Goal: Find specific page/section: Find specific page/section

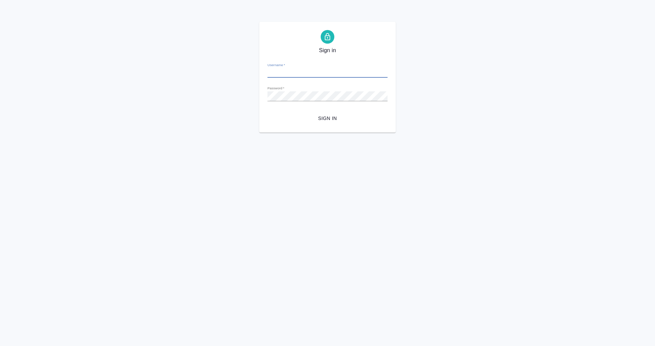
type input "[PERSON_NAME][EMAIL_ADDRESS][DOMAIN_NAME]"
click at [331, 111] on form "Username   * m.plekhanova@awatera.com Password   * urlPath   * / Sign in" at bounding box center [328, 90] width 120 height 67
click at [330, 122] on span "Sign in" at bounding box center [327, 118] width 109 height 9
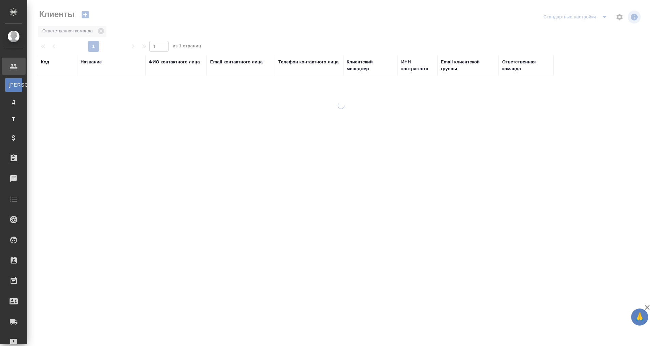
select select "RU"
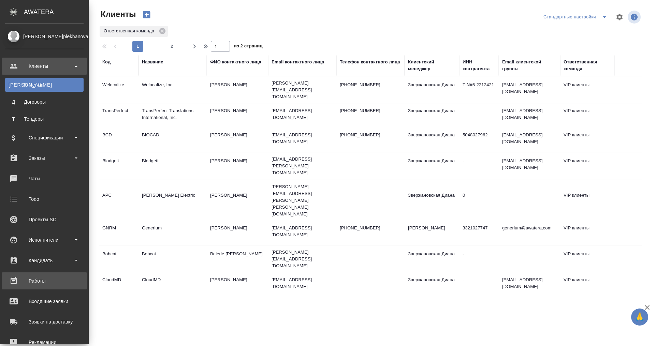
scroll to position [78, 0]
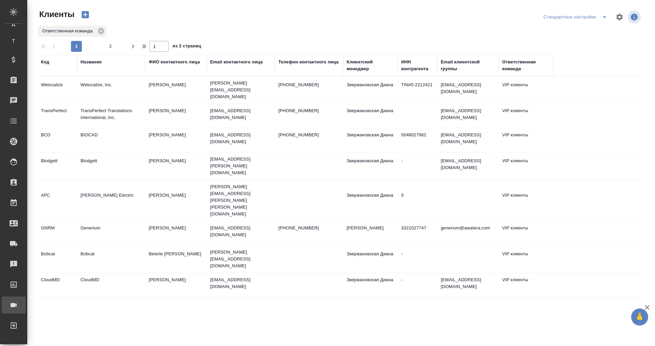
click at [14, 300] on div "Конференции" at bounding box center [5, 305] width 17 height 10
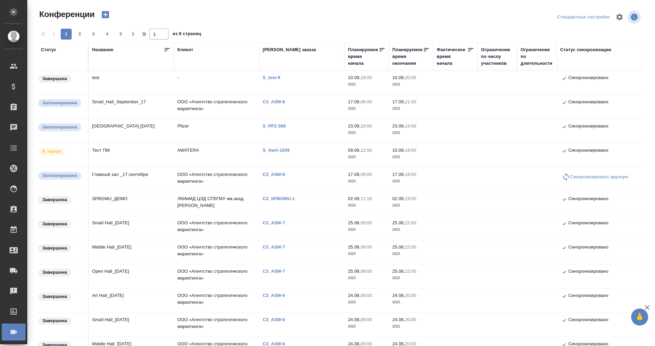
type input "Плеханова Мария"
click at [123, 97] on td "Small_Hall_September_17" at bounding box center [131, 107] width 85 height 24
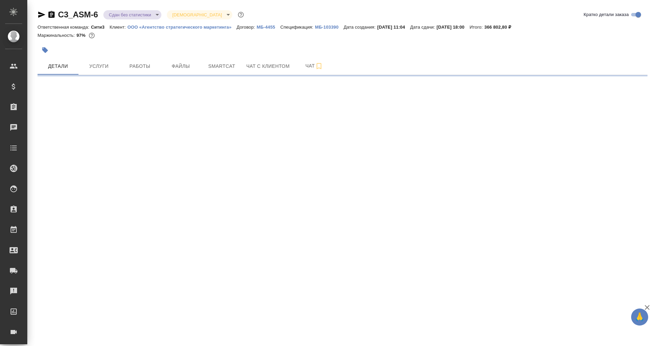
select select "RU"
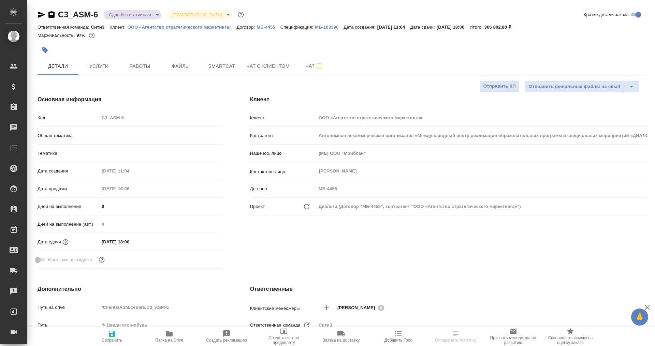
type textarea "x"
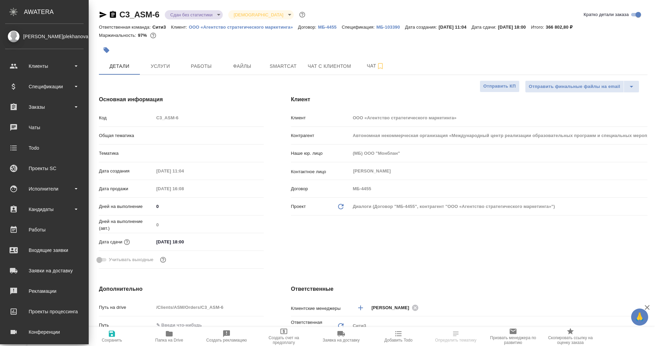
type textarea "x"
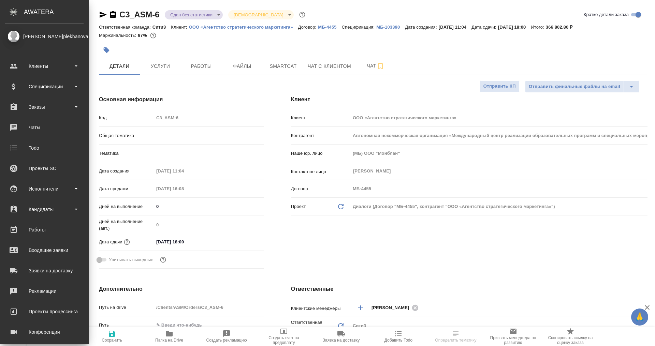
type textarea "x"
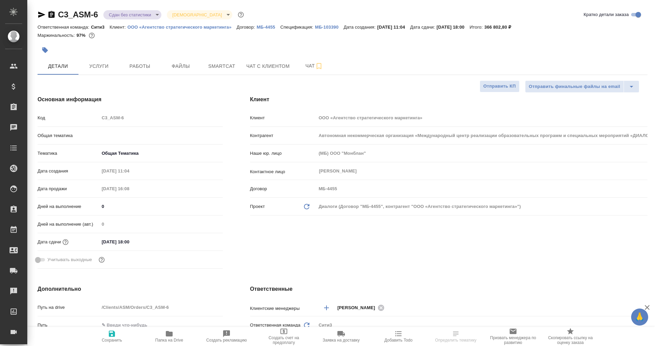
type textarea "x"
click at [163, 26] on p "ООО «Агентство стратегического маркетинга»" at bounding box center [182, 27] width 109 height 5
type textarea "x"
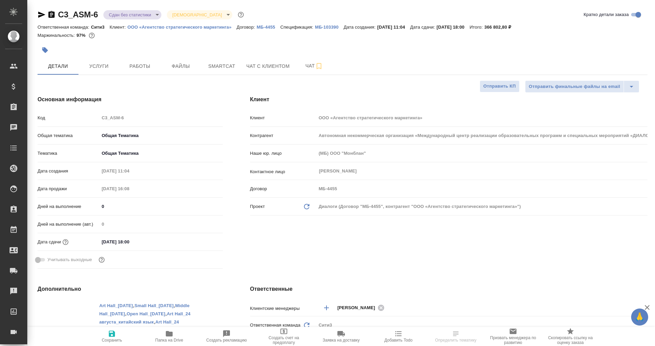
type textarea "x"
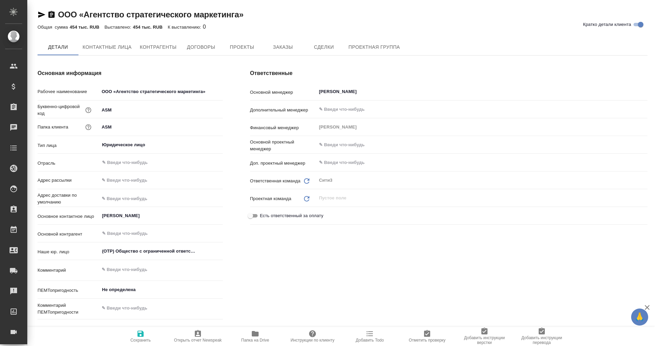
type textarea "x"
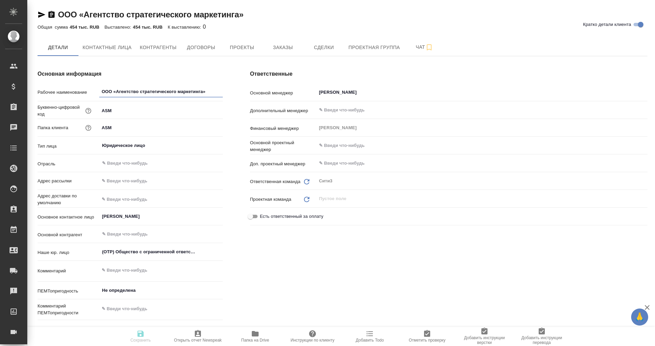
type textarea "x"
click at [255, 337] on icon "button" at bounding box center [255, 334] width 8 height 8
type textarea "x"
